Goal: Transaction & Acquisition: Purchase product/service

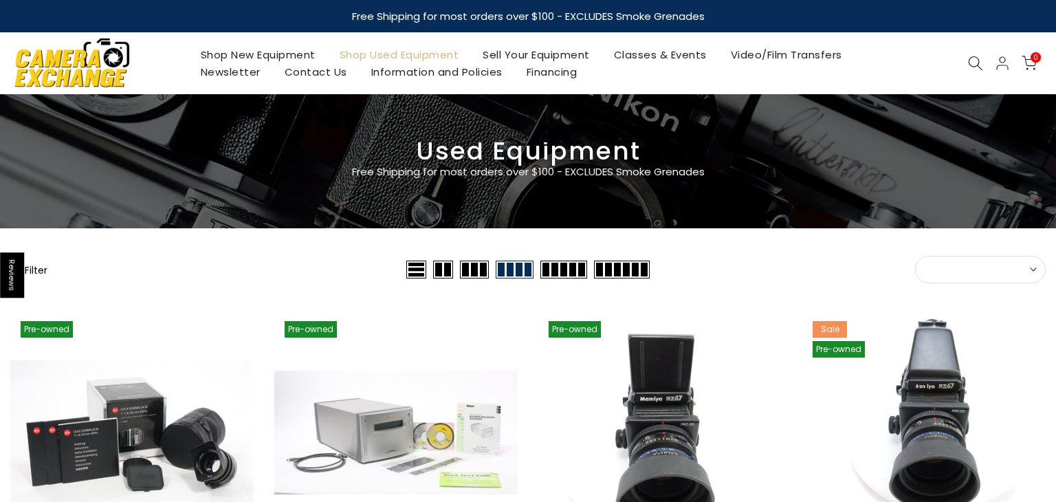
click at [948, 267] on button "Sort" at bounding box center [980, 269] width 131 height 27
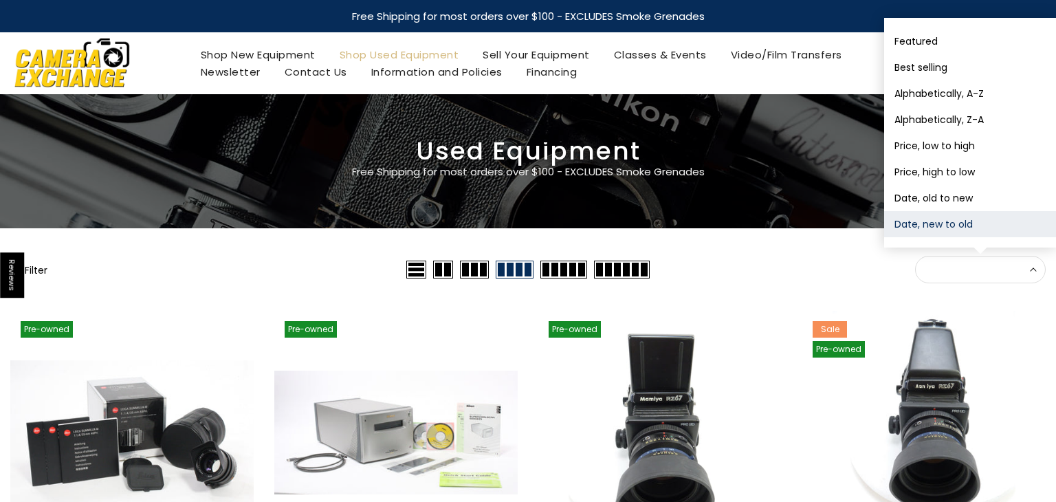
click at [958, 233] on button "Date, new to old" at bounding box center [970, 224] width 172 height 26
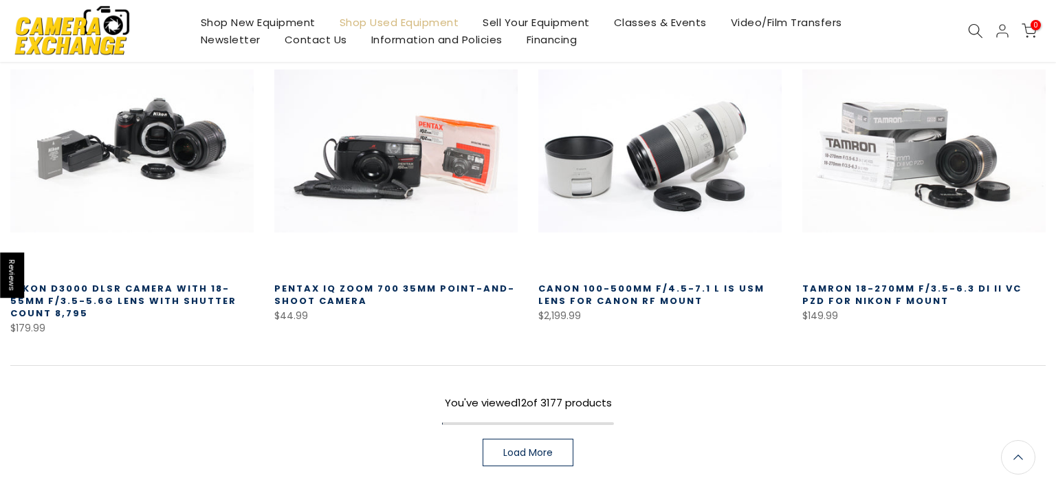
scroll to position [927, 0]
click at [518, 450] on span "Load More" at bounding box center [527, 452] width 49 height 10
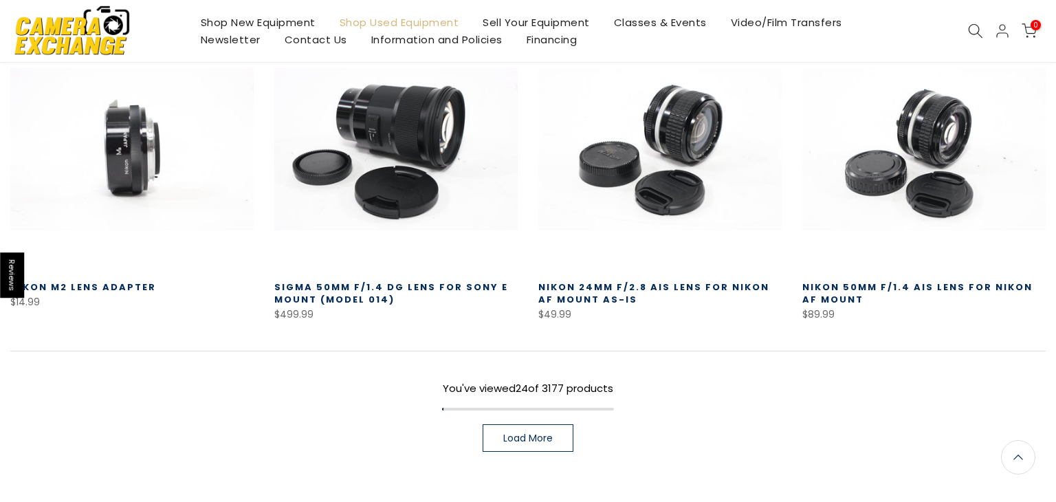
scroll to position [1891, 0]
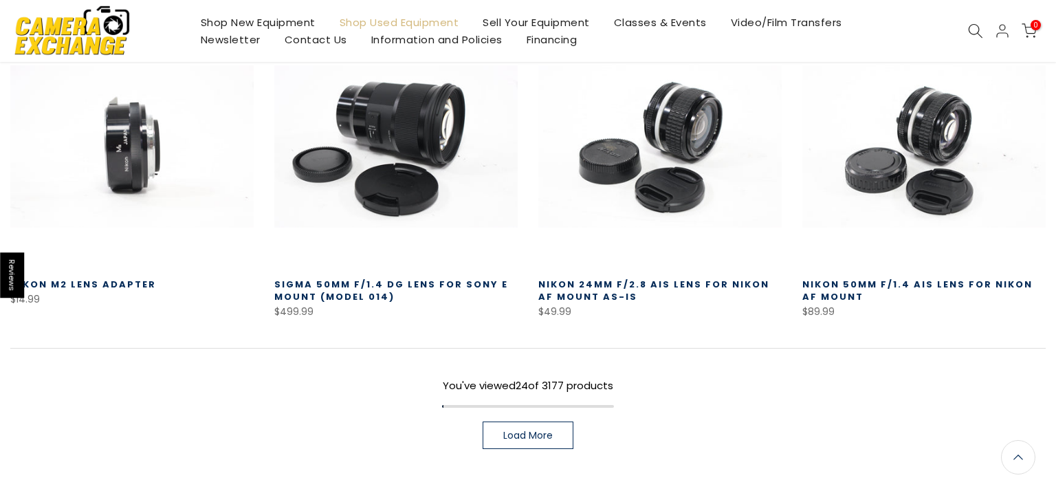
click at [529, 440] on span "Load More" at bounding box center [527, 435] width 49 height 10
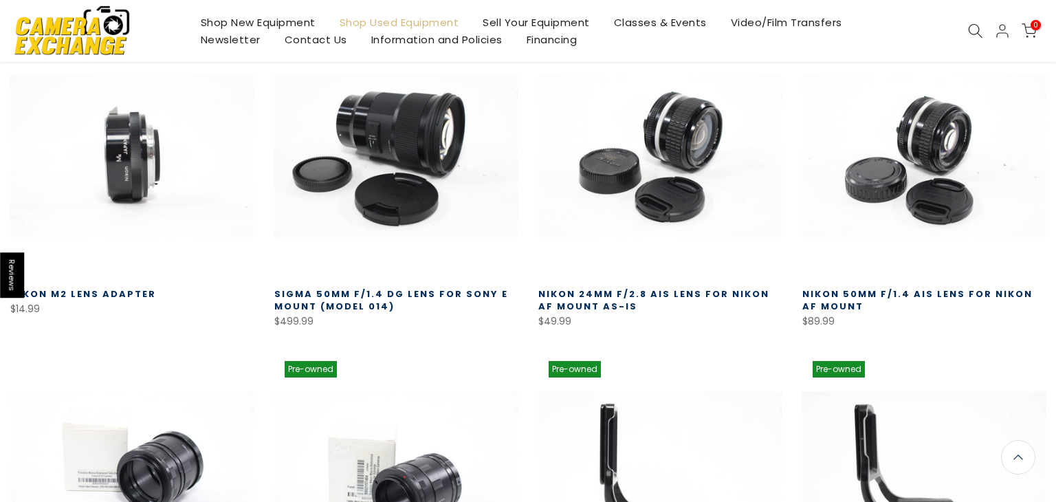
scroll to position [1805, 0]
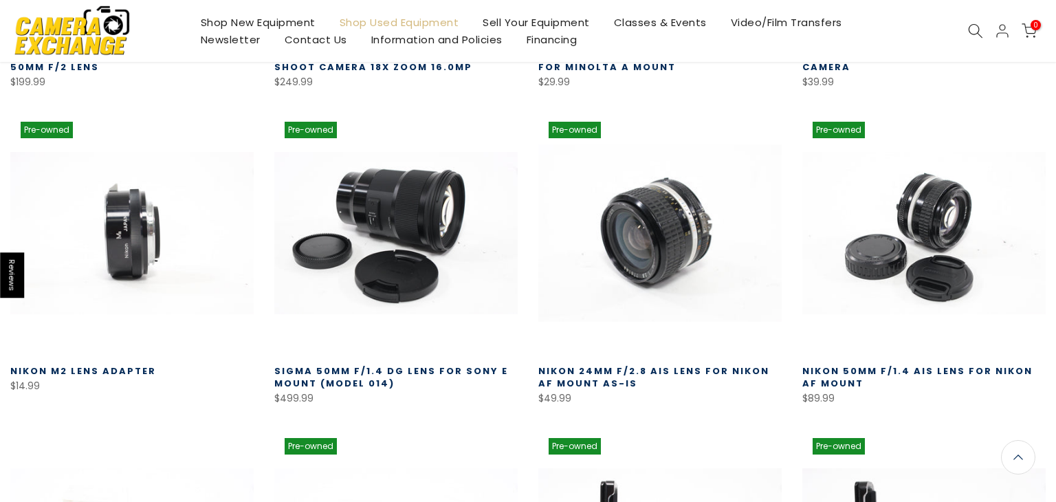
click at [645, 217] on link at bounding box center [659, 232] width 243 height 243
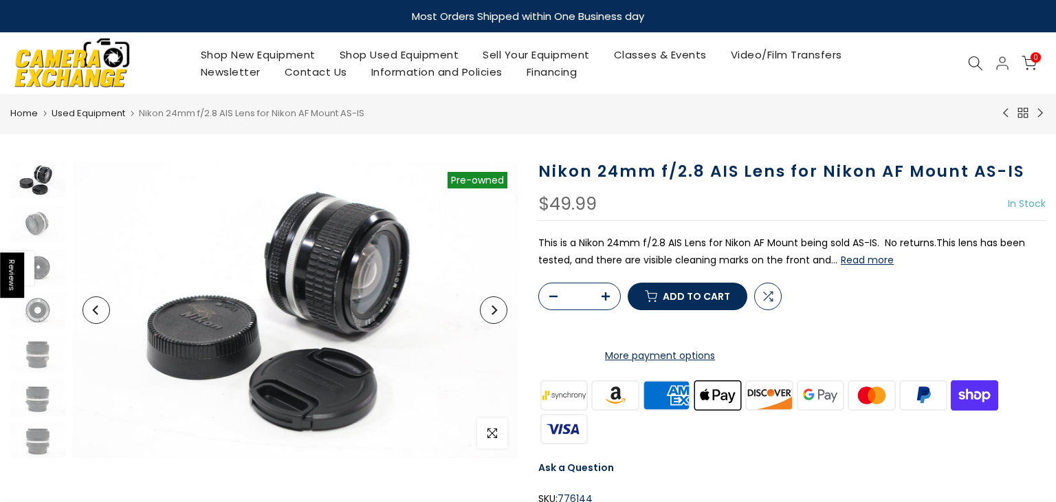
click at [878, 257] on button "Read more" at bounding box center [867, 260] width 53 height 12
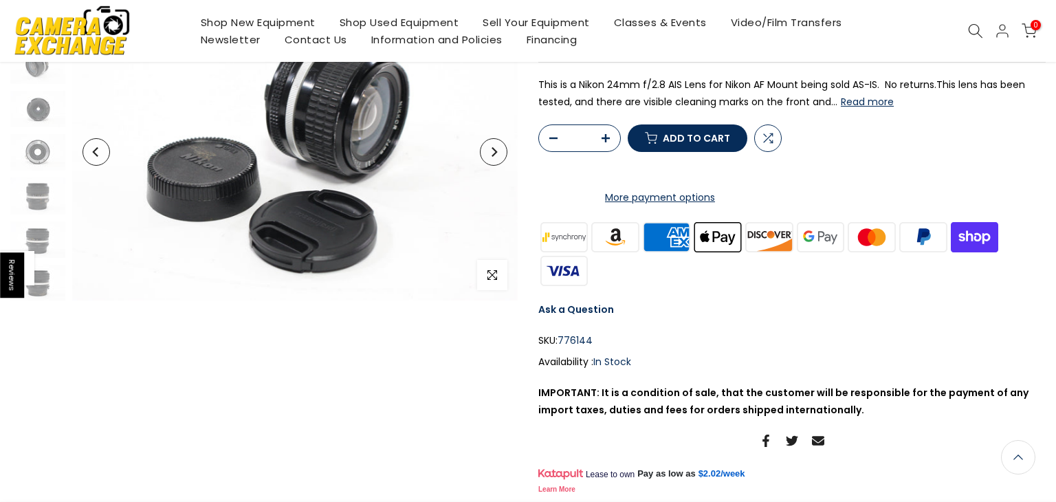
scroll to position [99, 0]
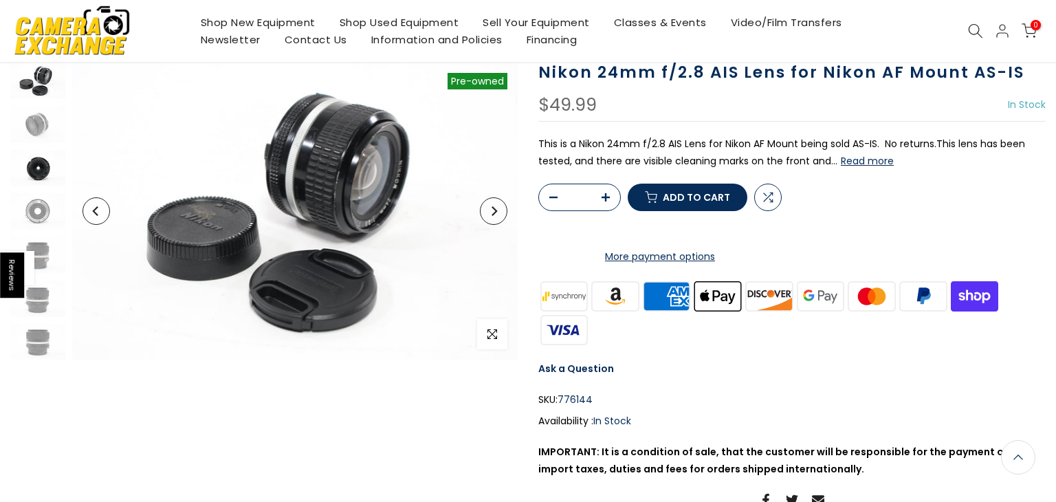
click at [43, 185] on img at bounding box center [37, 168] width 55 height 36
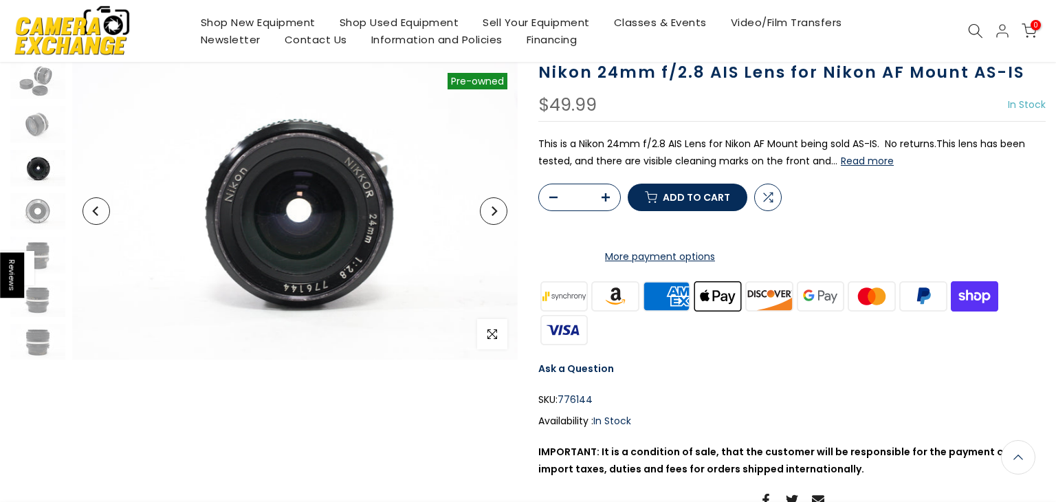
scroll to position [19, 0]
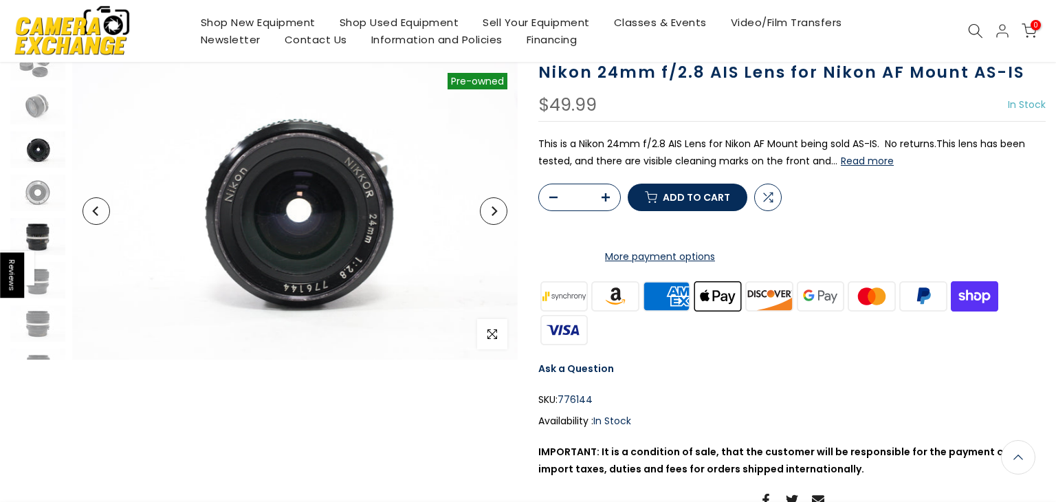
click at [43, 236] on img at bounding box center [37, 236] width 55 height 36
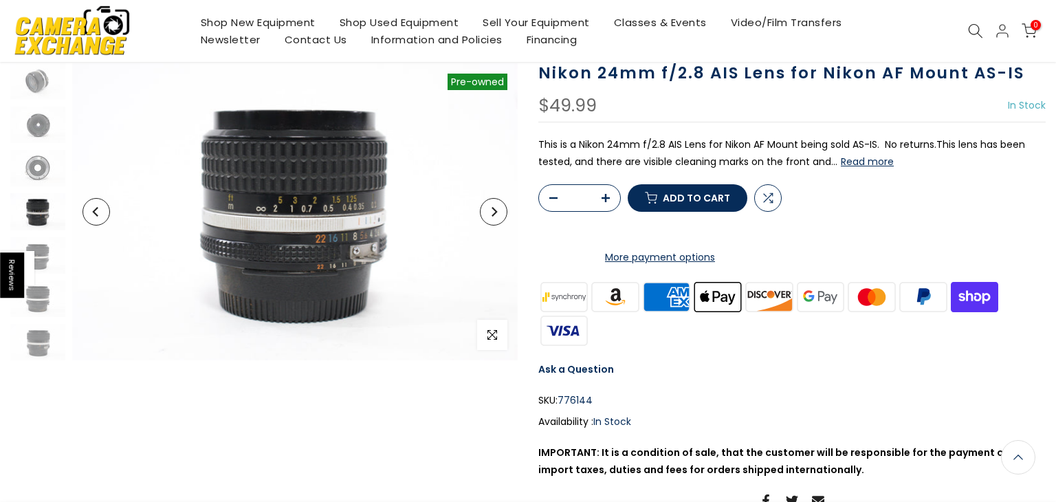
scroll to position [99, 0]
click at [48, 300] on img at bounding box center [37, 298] width 55 height 36
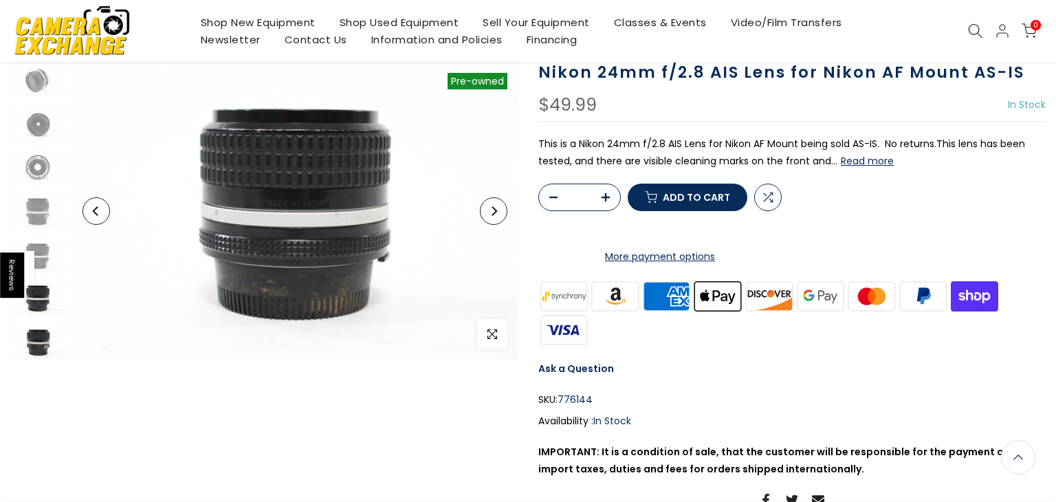
click at [42, 344] on img at bounding box center [37, 341] width 55 height 36
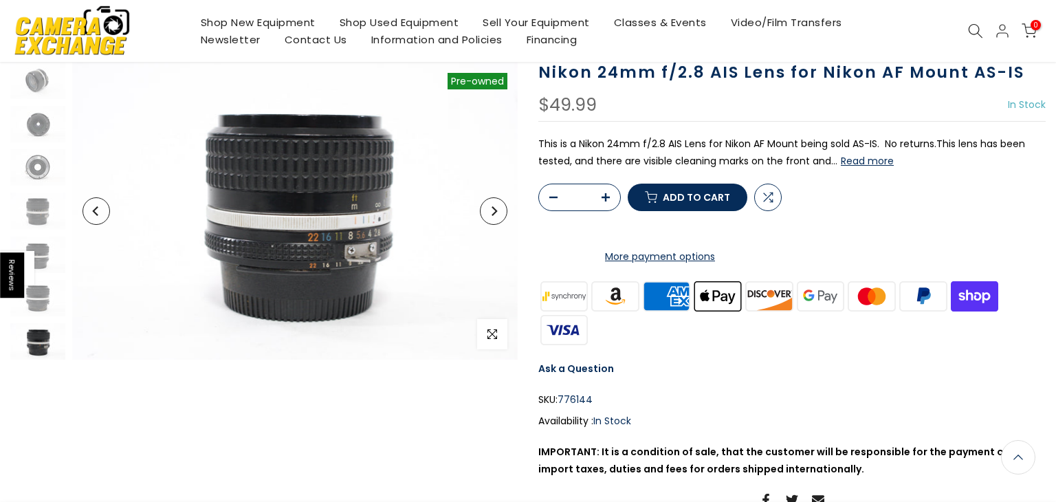
scroll to position [97, 0]
